Goal: Transaction & Acquisition: Purchase product/service

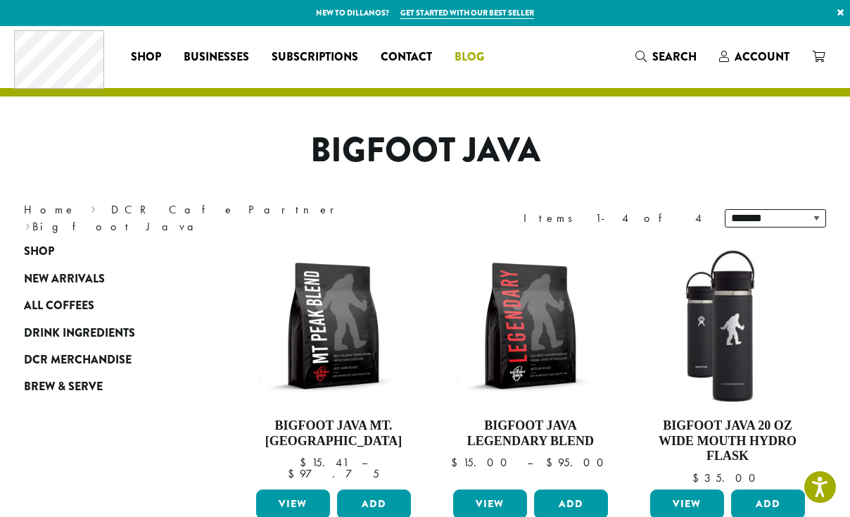
click at [467, 59] on span "Blog" at bounding box center [470, 58] width 30 height 18
click at [469, 57] on span "Blog" at bounding box center [470, 58] width 30 height 18
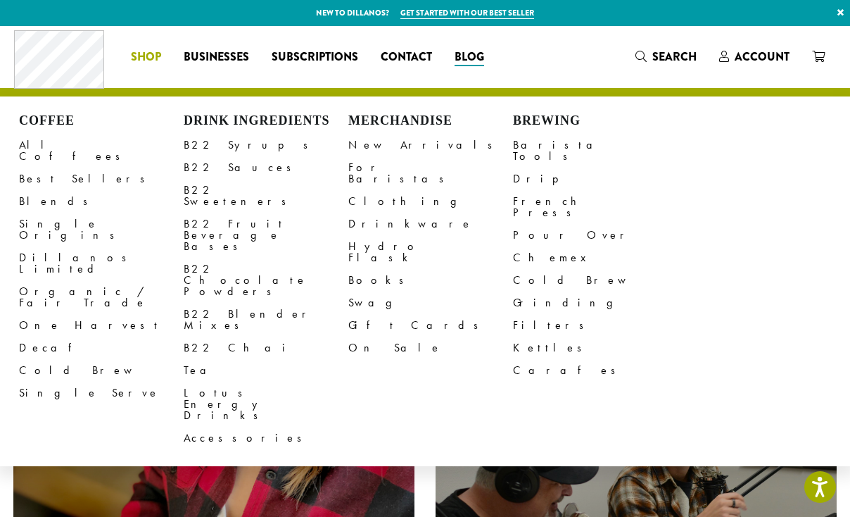
click at [148, 56] on span "Shop" at bounding box center [146, 58] width 30 height 18
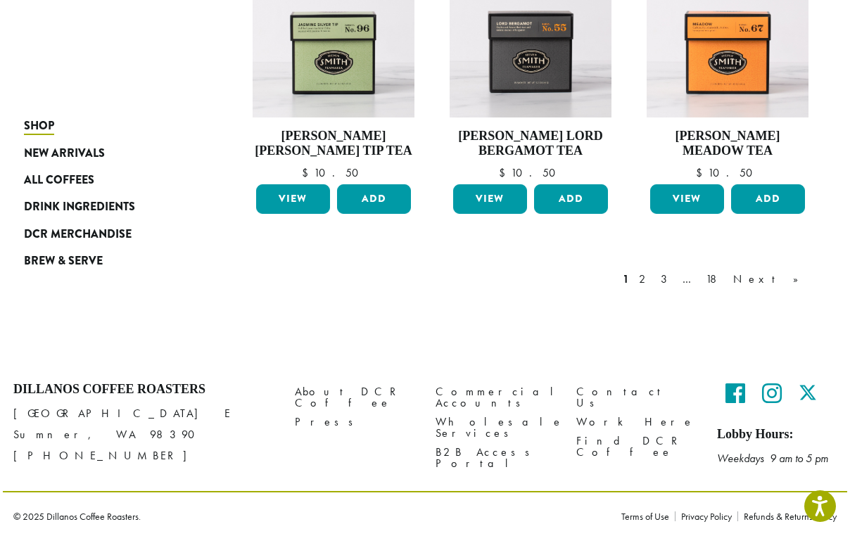
scroll to position [1203, 0]
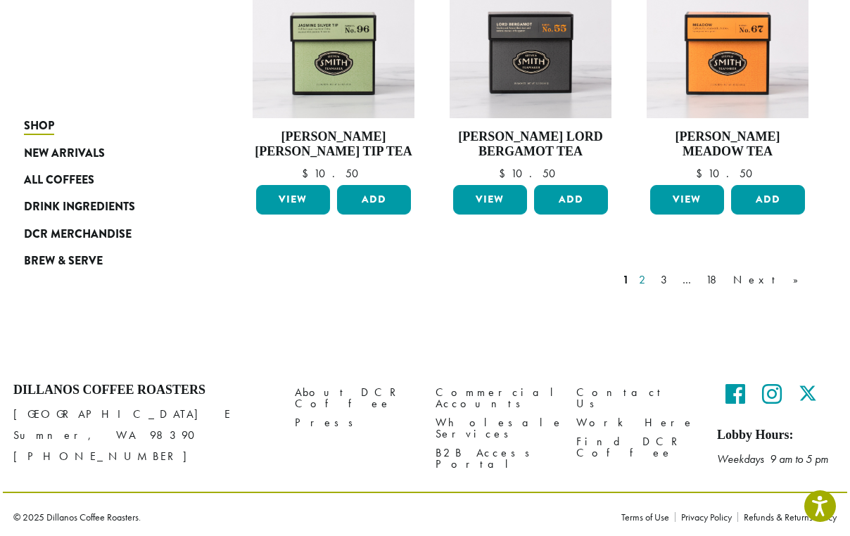
click at [654, 275] on link "2" at bounding box center [645, 280] width 18 height 17
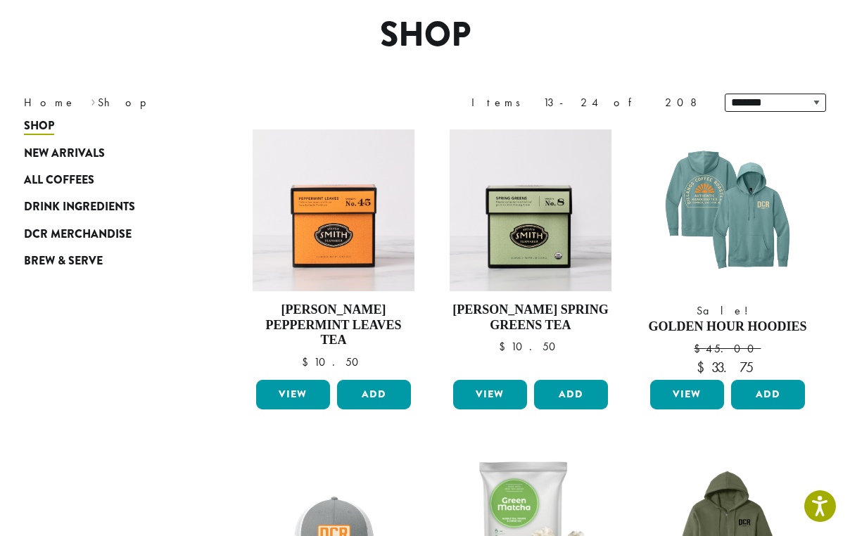
scroll to position [86, 0]
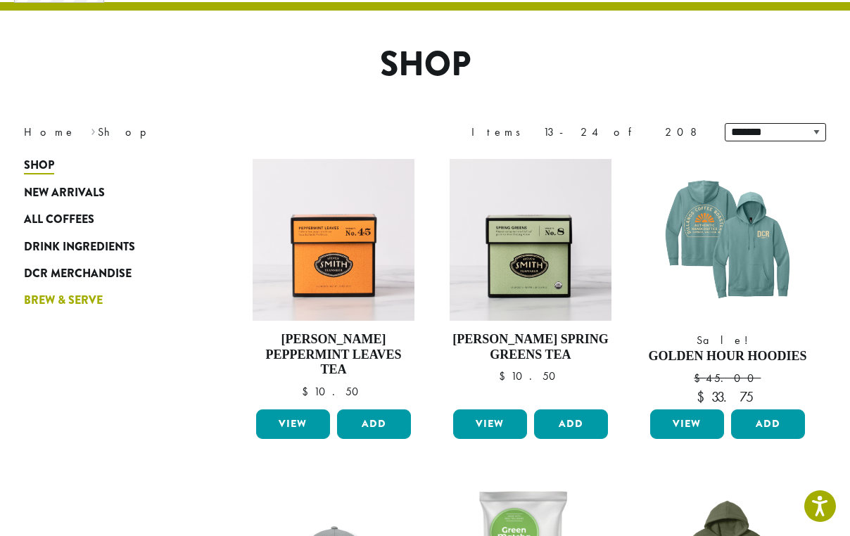
click at [78, 300] on span "Brew & Serve" at bounding box center [63, 301] width 79 height 18
